Goal: Navigation & Orientation: Go to known website

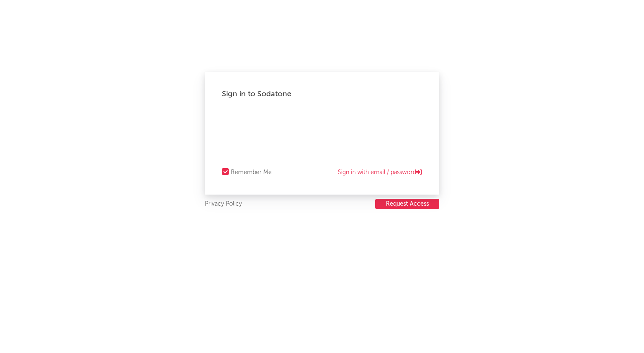
click at [546, 106] on div "Sign in to Sodatone Remember Me Sign in with email / password Privacy Policy Re…" at bounding box center [322, 176] width 644 height 353
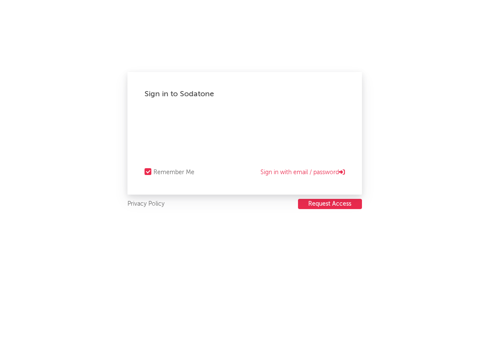
click at [428, 25] on div "Sign in to Sodatone Remember Me Sign in with email / password Privacy Policy Re…" at bounding box center [244, 176] width 489 height 353
click at [295, 52] on div "Sign in to Sodatone Remember Me Sign in with email / password Privacy Policy Re…" at bounding box center [244, 176] width 489 height 353
